Goal: Task Accomplishment & Management: Use online tool/utility

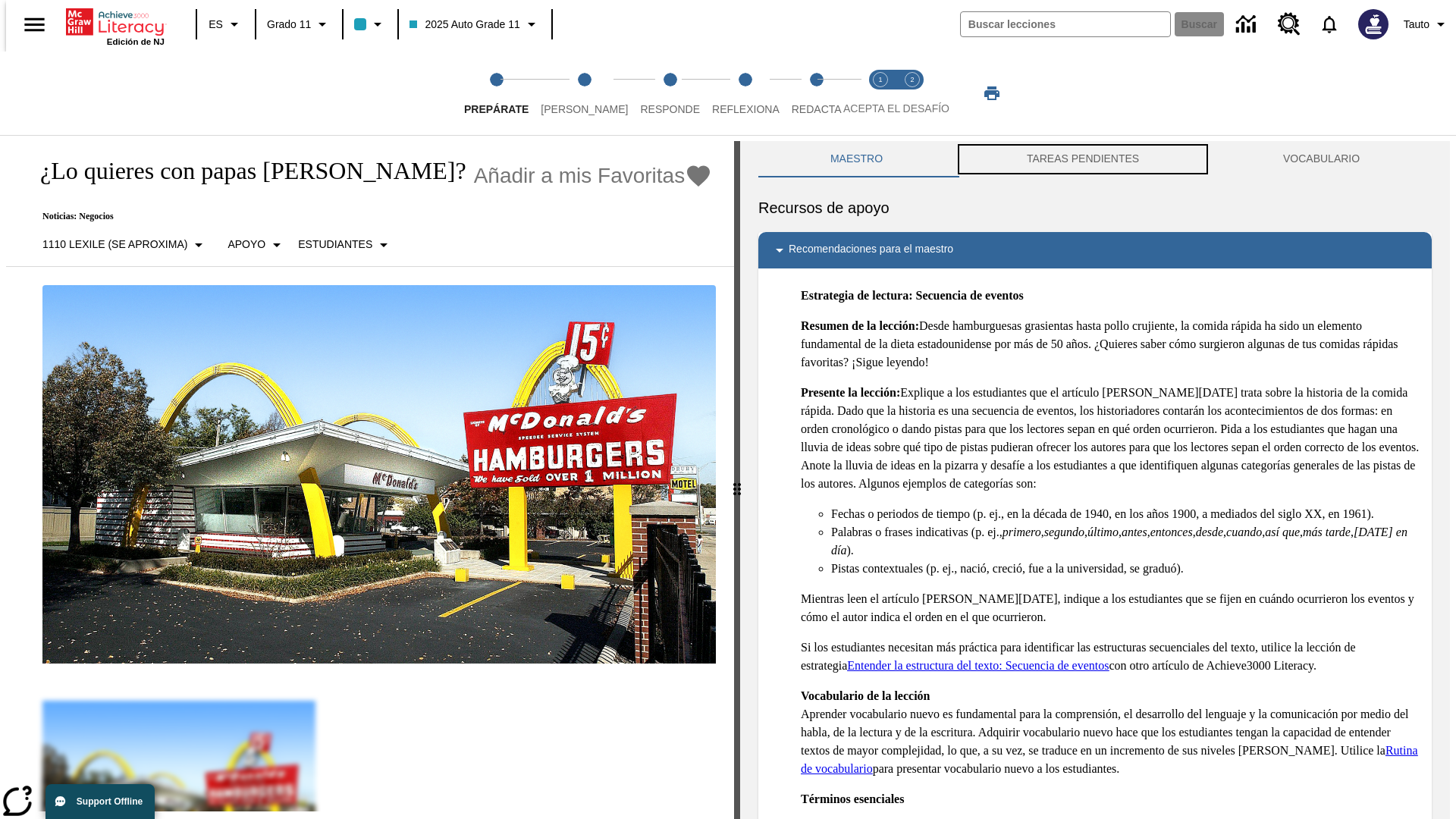
click at [1083, 159] on button "TAREAS PENDIENTES" at bounding box center [1082, 159] width 257 height 37
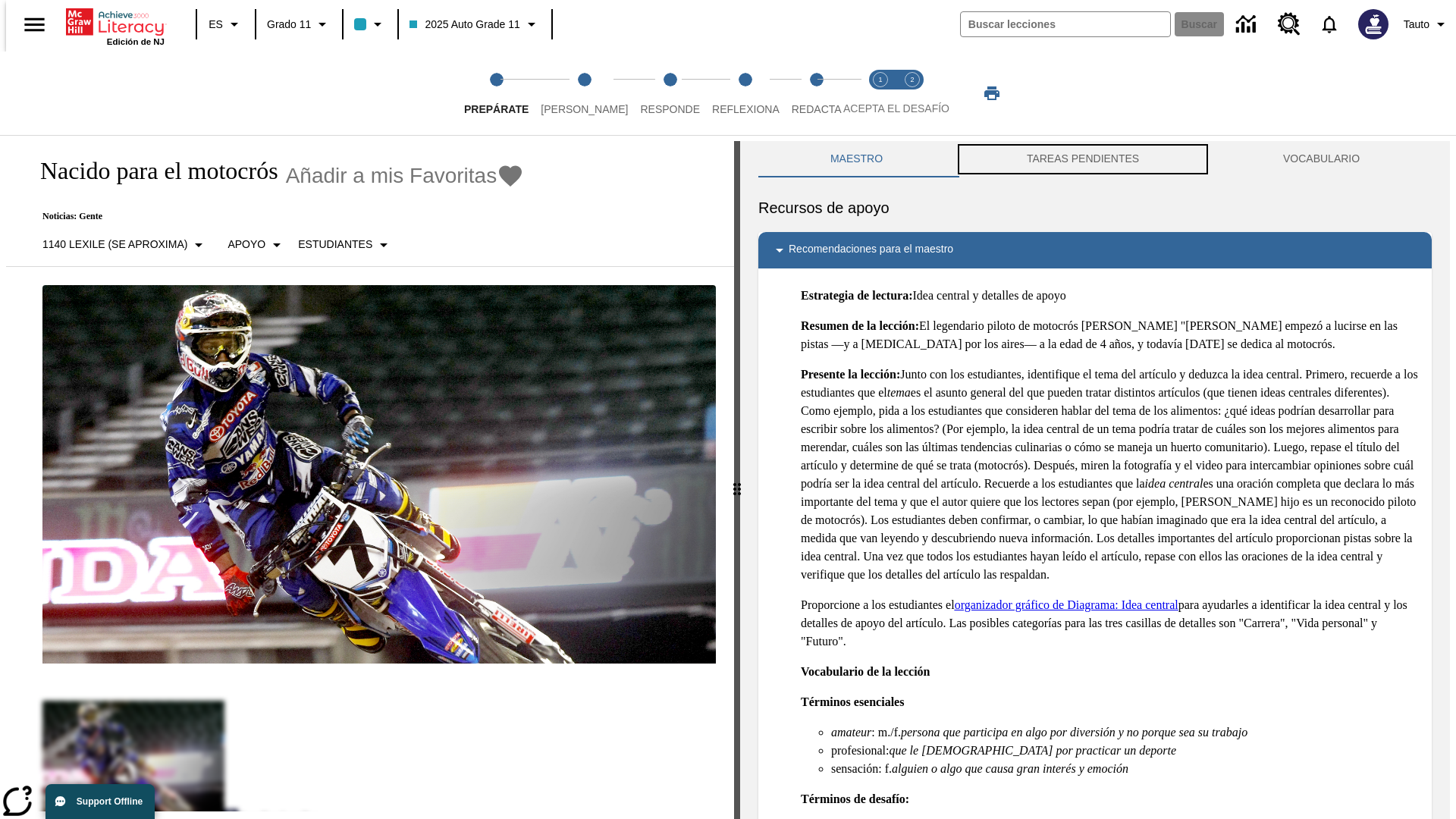
click at [1083, 159] on button "TAREAS PENDIENTES" at bounding box center [1082, 159] width 257 height 37
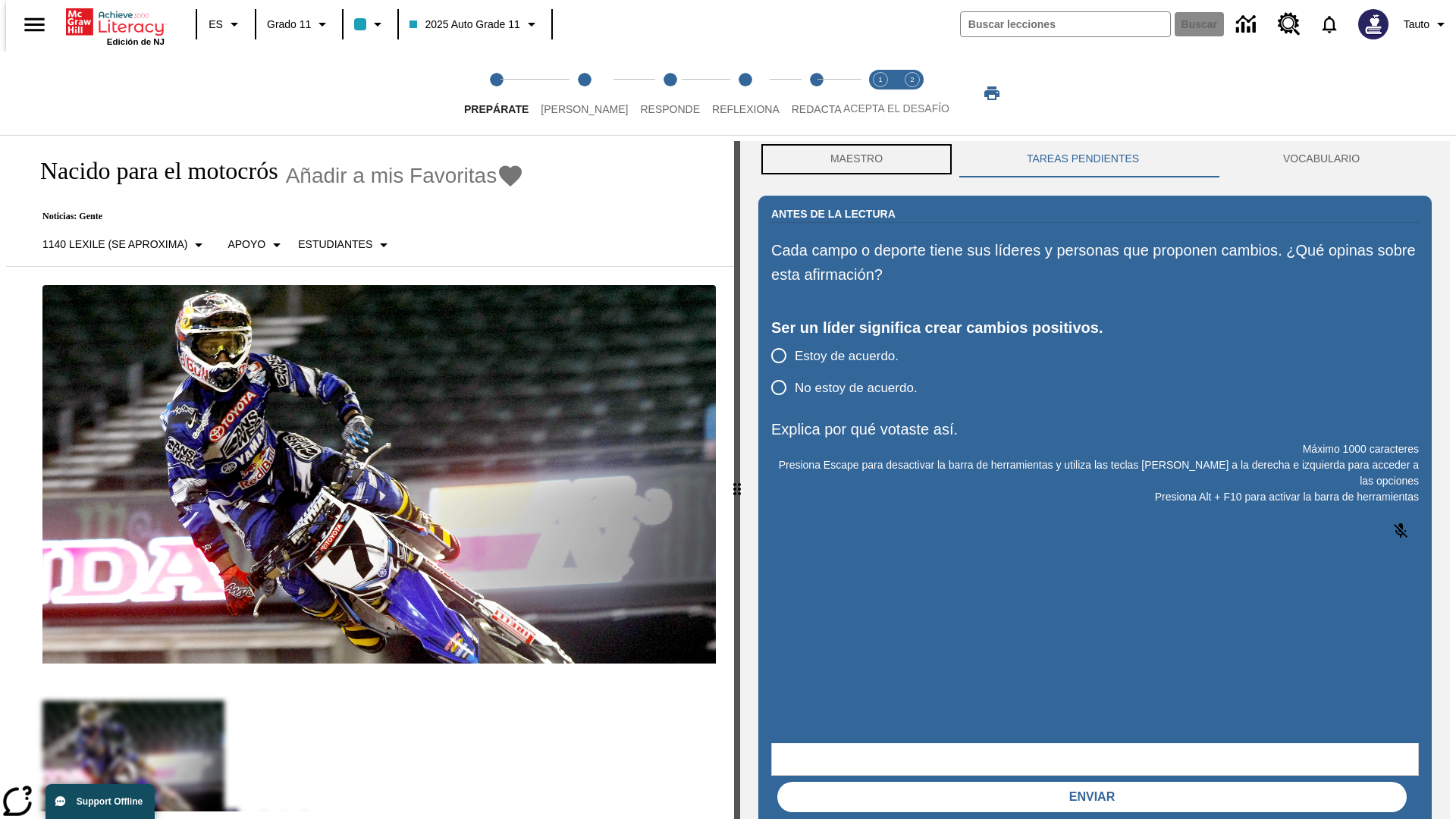
scroll to position [1, 0]
